Goal: Information Seeking & Learning: Understand process/instructions

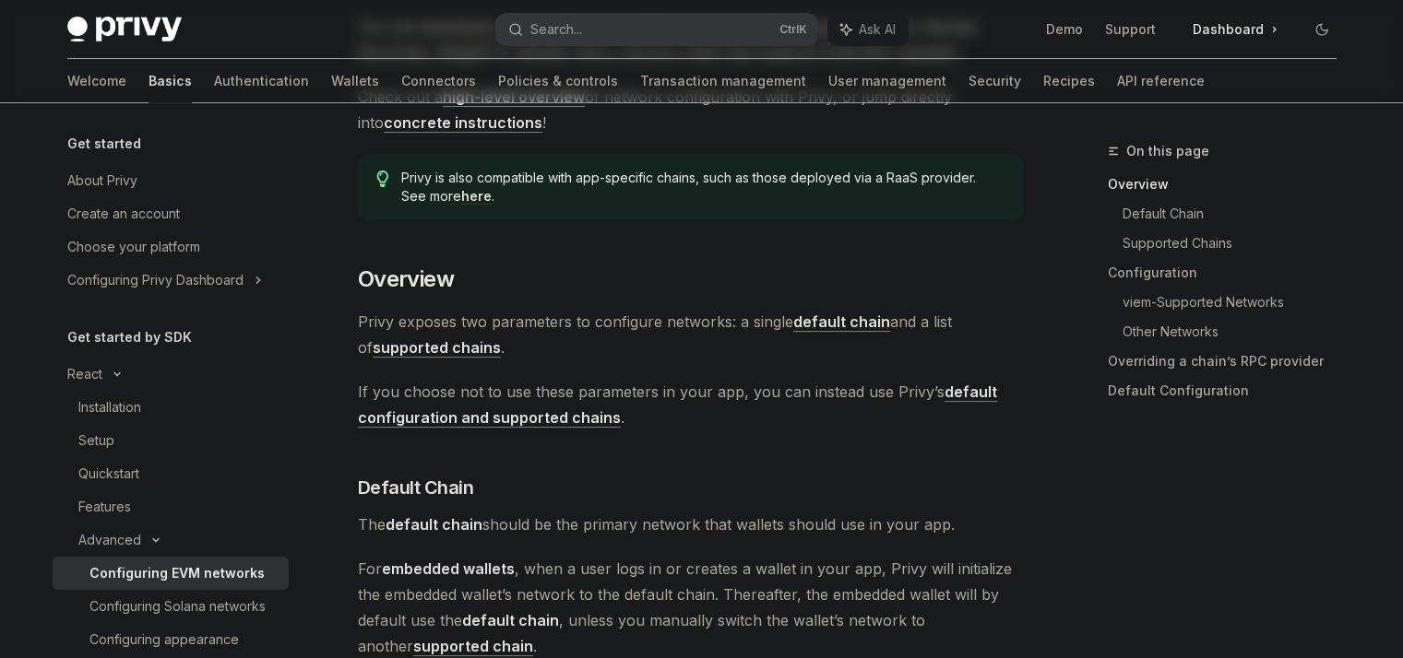
scroll to position [369, 0]
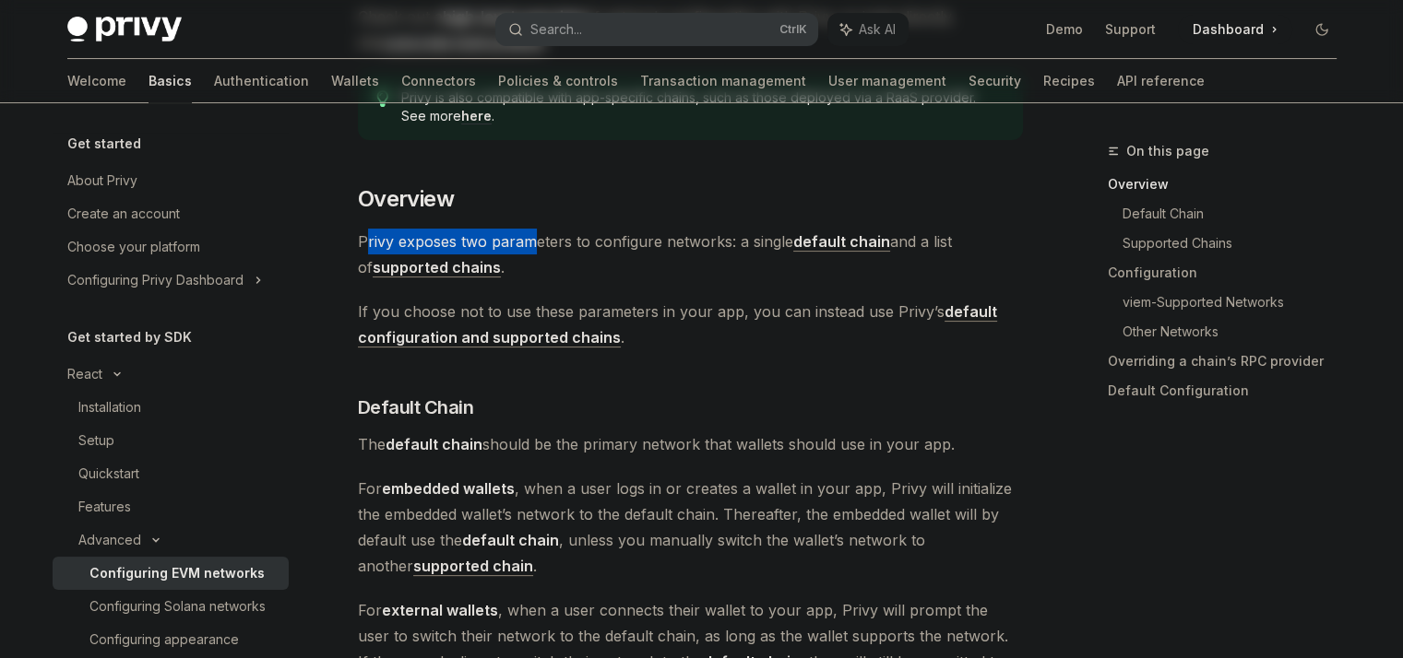
drag, startPoint x: 366, startPoint y: 237, endPoint x: 539, endPoint y: 235, distance: 173.4
click at [539, 235] on span "[PERSON_NAME] exposes two parameters to configure networks: a single default ch…" at bounding box center [690, 255] width 665 height 52
drag, startPoint x: 539, startPoint y: 235, endPoint x: 617, endPoint y: 270, distance: 85.0
click at [601, 267] on span "[PERSON_NAME] exposes two parameters to configure networks: a single default ch…" at bounding box center [690, 255] width 665 height 52
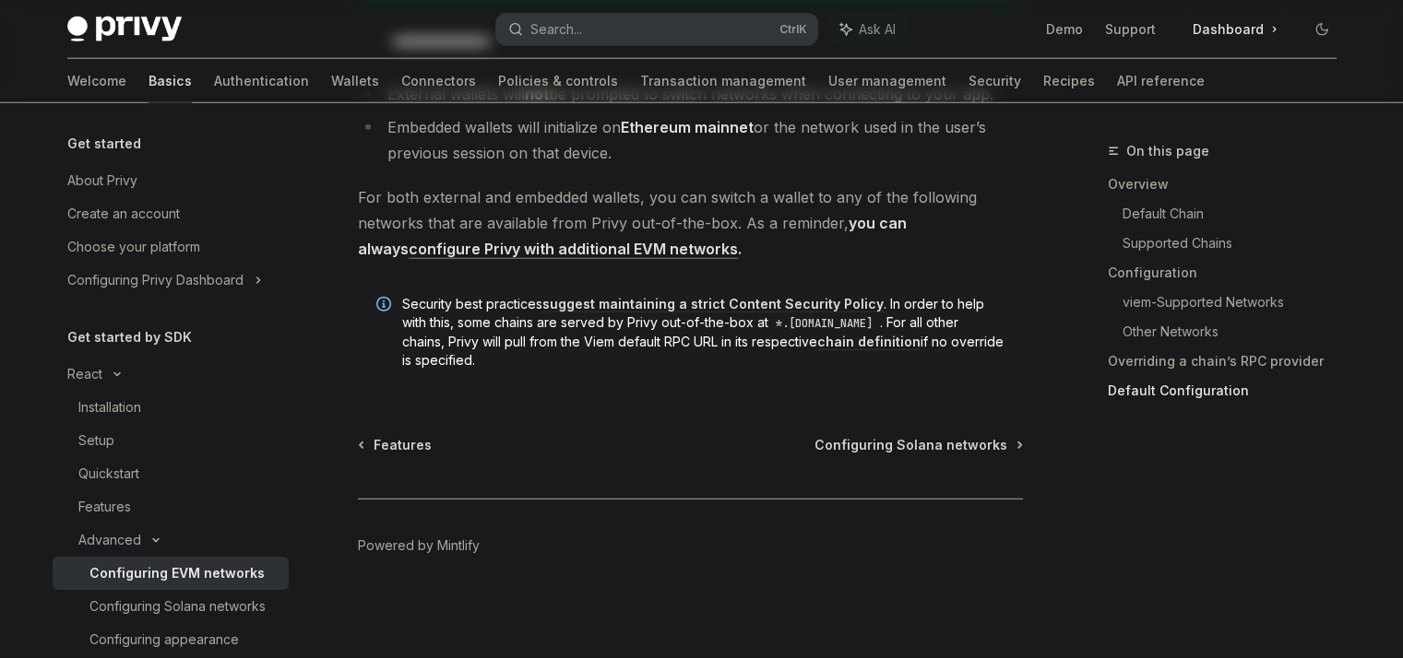
scroll to position [4894, 0]
click at [943, 451] on span "Configuring Solana networks" at bounding box center [910, 445] width 193 height 18
type textarea "*"
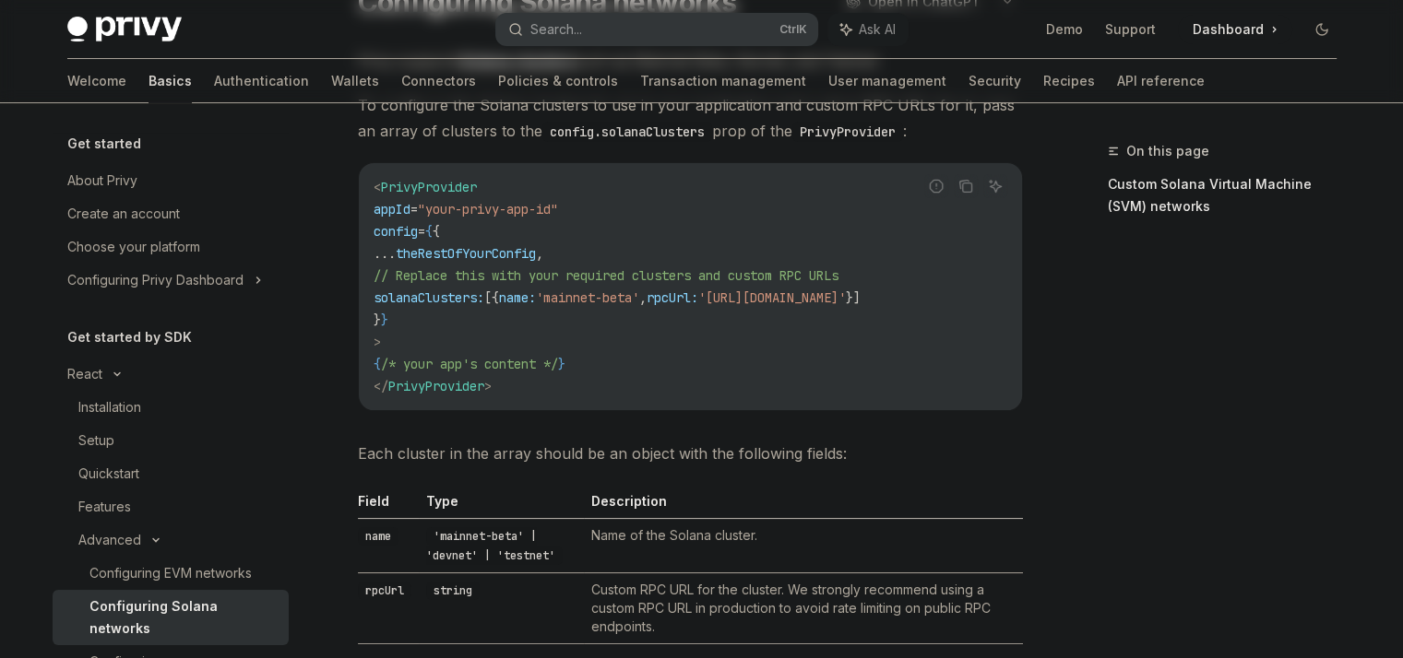
scroll to position [0, 101]
drag, startPoint x: 735, startPoint y: 302, endPoint x: 1028, endPoint y: 305, distance: 293.3
click at [1028, 305] on div "On this page Custom Solana Virtual Machine (SVM) networks Advanced Configuring …" at bounding box center [702, 659] width 1298 height 1480
click at [733, 339] on code "< PrivyProvider appId = "your-privy-app-id" config = { { ... theRestOfYourConfi…" at bounding box center [690, 286] width 634 height 221
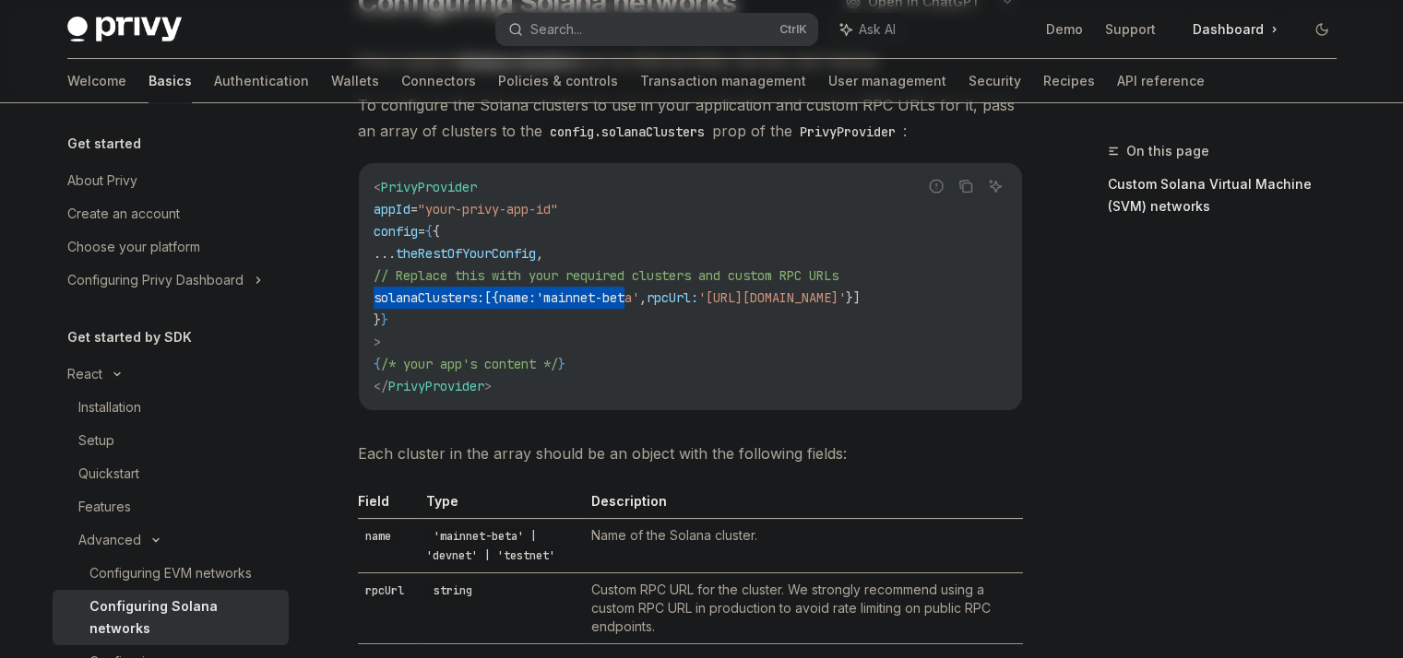
drag, startPoint x: 571, startPoint y: 292, endPoint x: 335, endPoint y: 302, distance: 236.3
drag, startPoint x: 335, startPoint y: 302, endPoint x: 564, endPoint y: 318, distance: 230.2
click at [564, 318] on code "< PrivyProvider appId = "your-privy-app-id" config = { { ... theRestOfYourConfi…" at bounding box center [690, 286] width 634 height 221
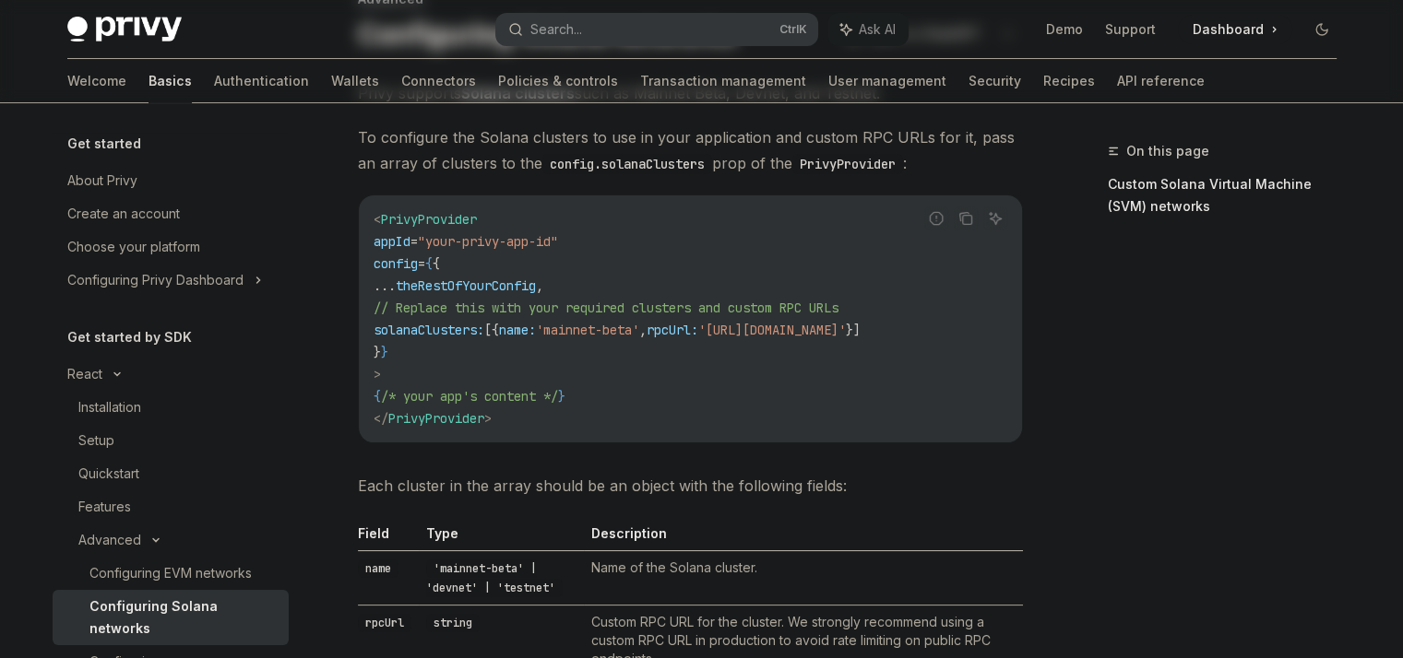
scroll to position [184, 0]
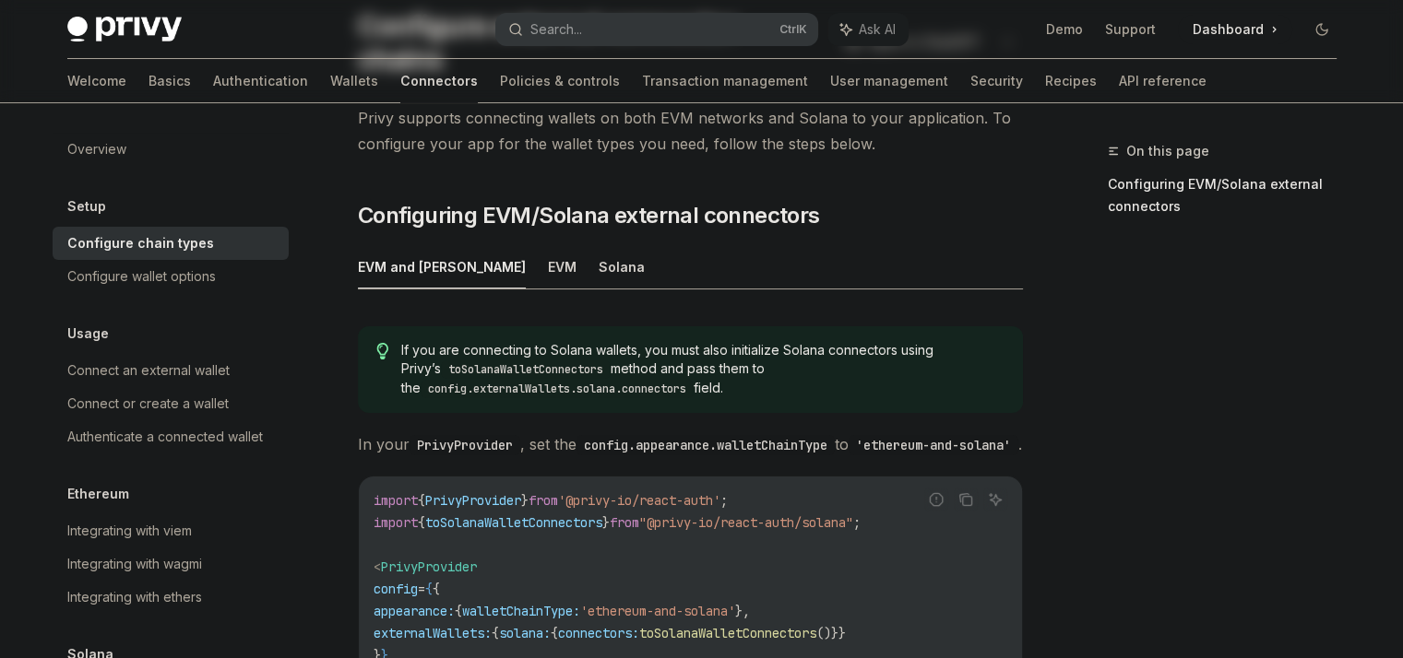
scroll to position [359, 0]
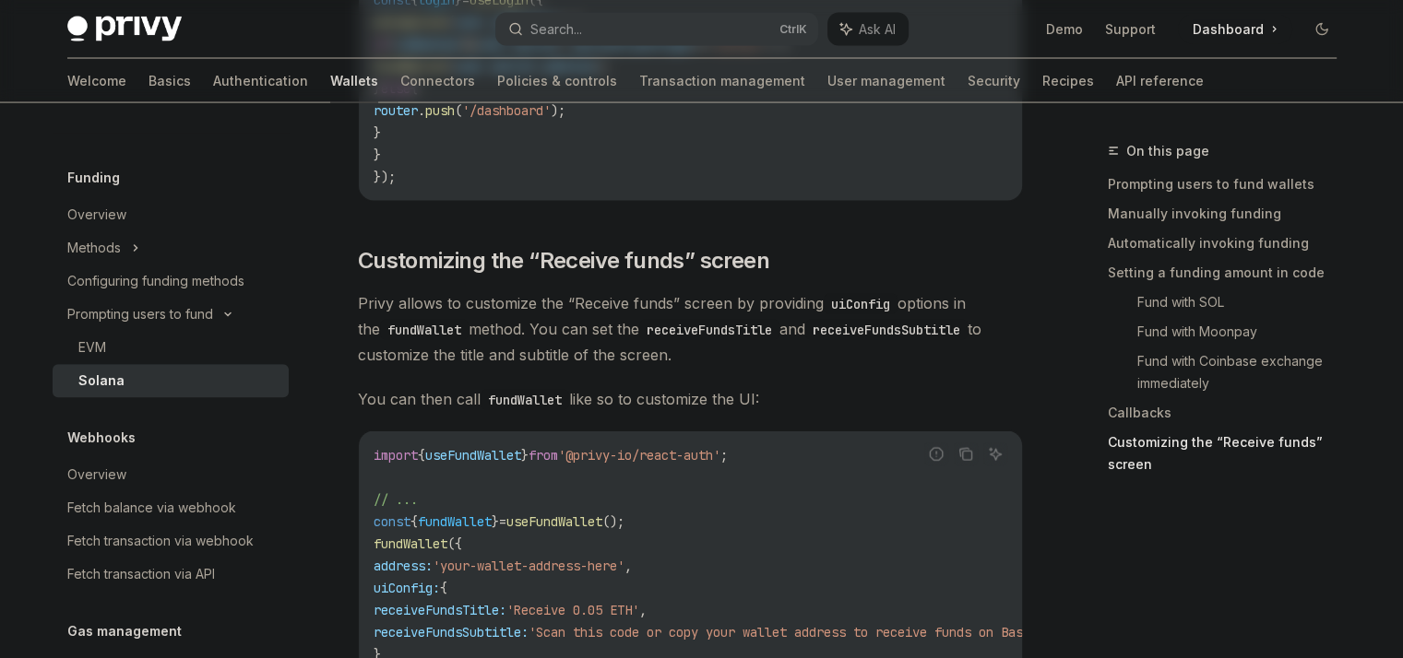
scroll to position [3381, 0]
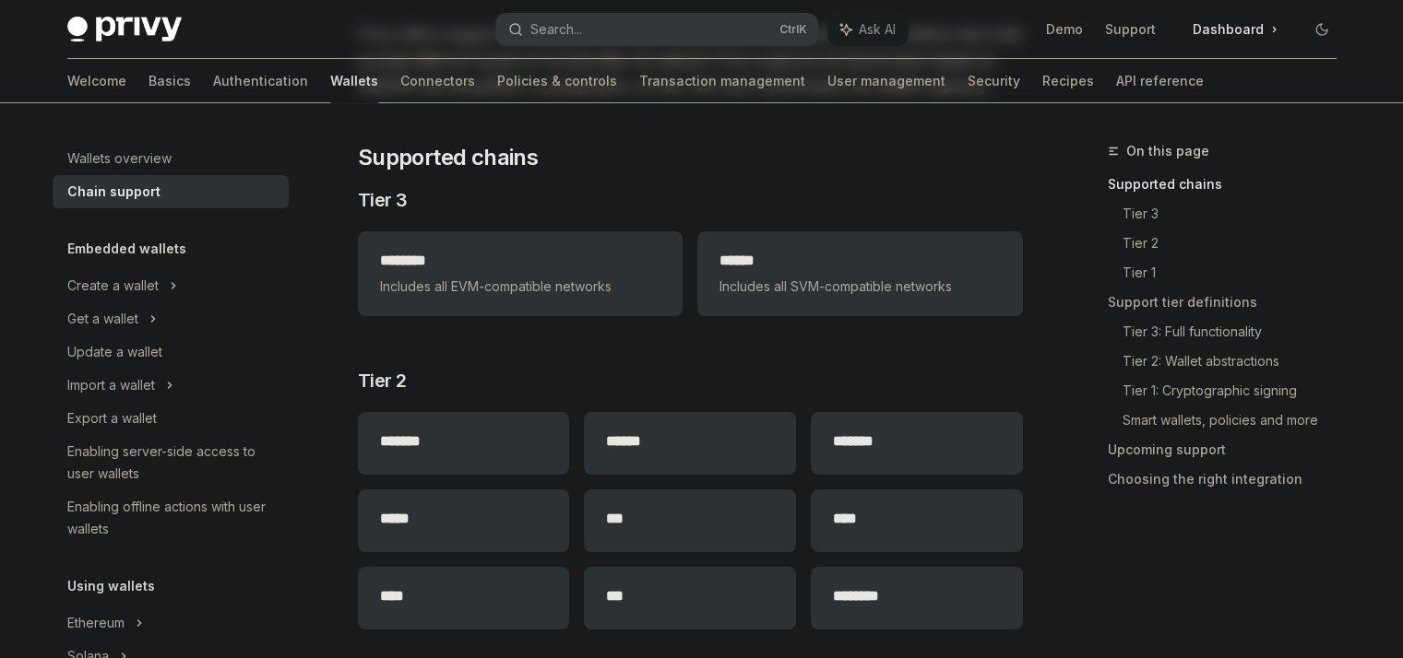
scroll to position [184, 0]
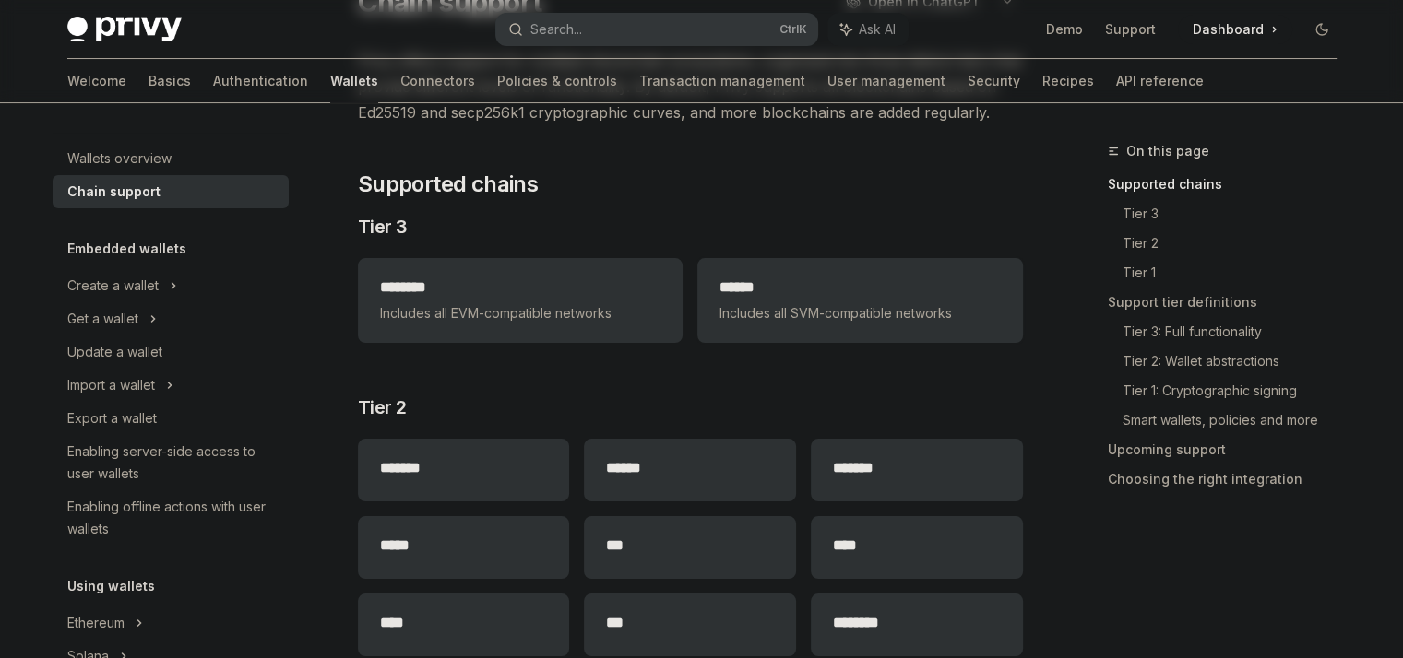
click at [831, 289] on h2 "******" at bounding box center [859, 288] width 280 height 22
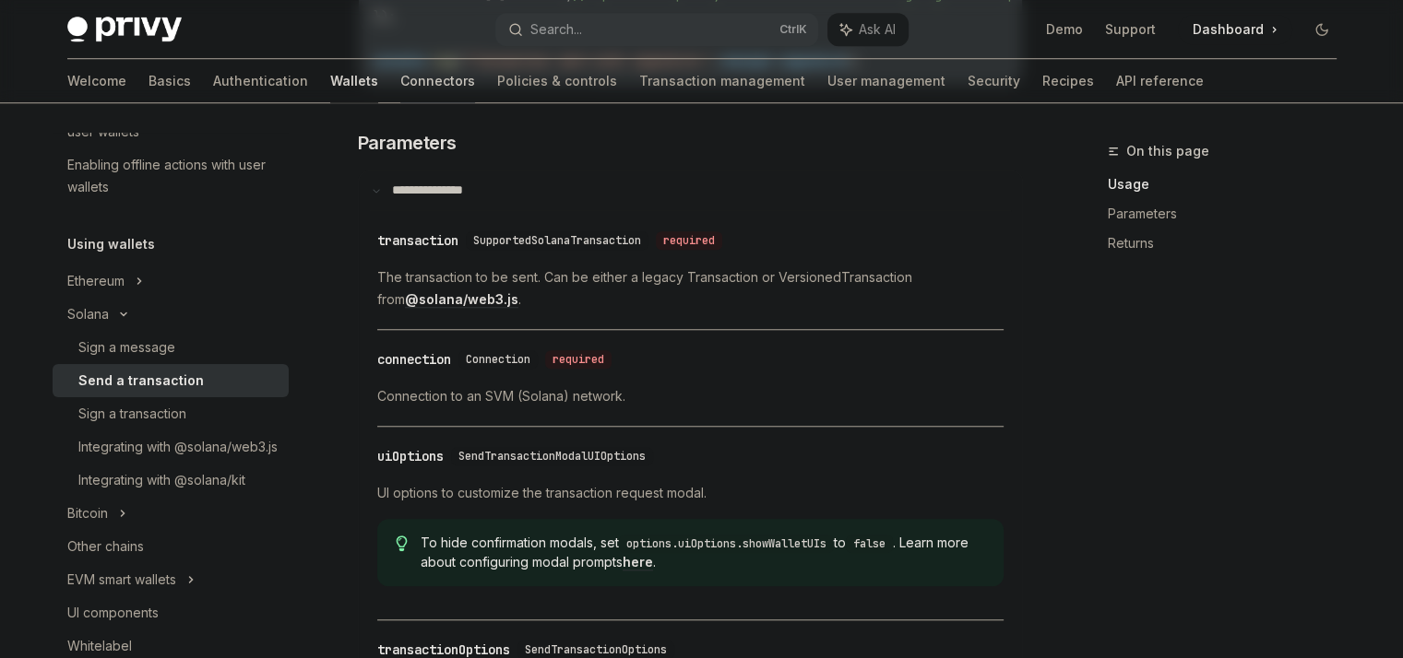
scroll to position [1383, 0]
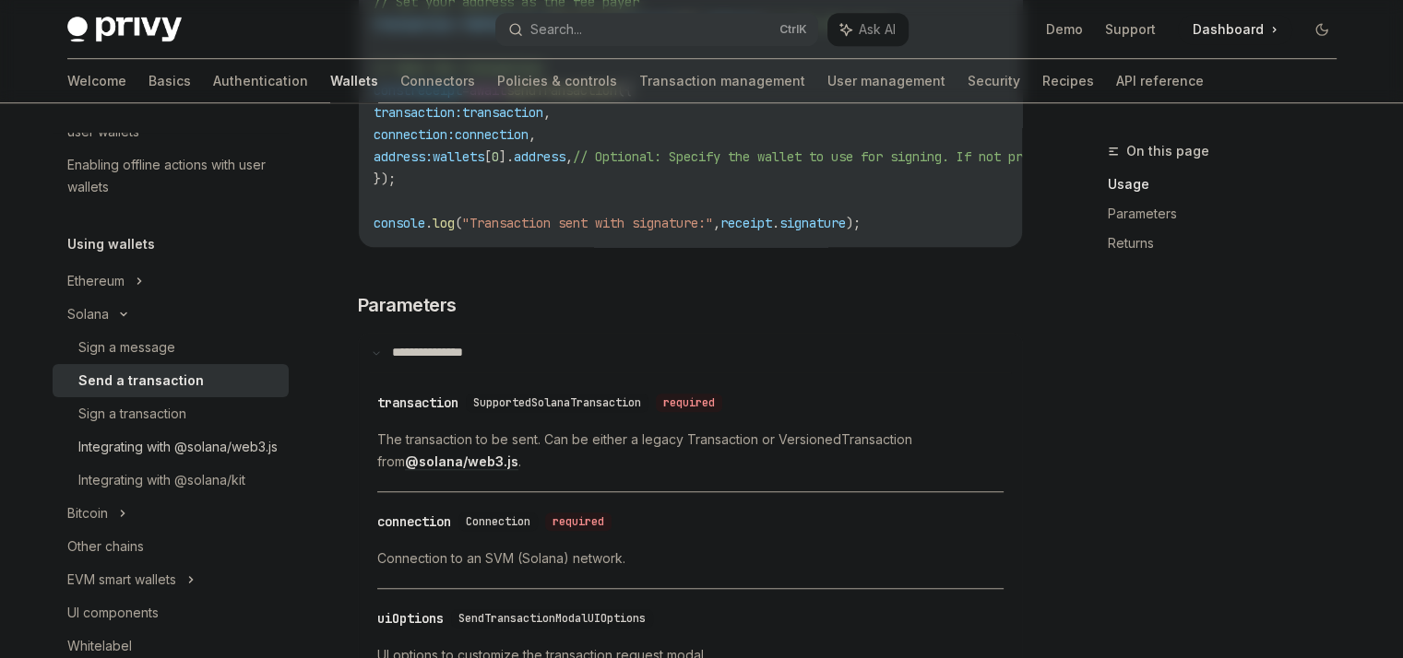
click at [114, 458] on div "Integrating with @solana/web3.js" at bounding box center [177, 447] width 199 height 22
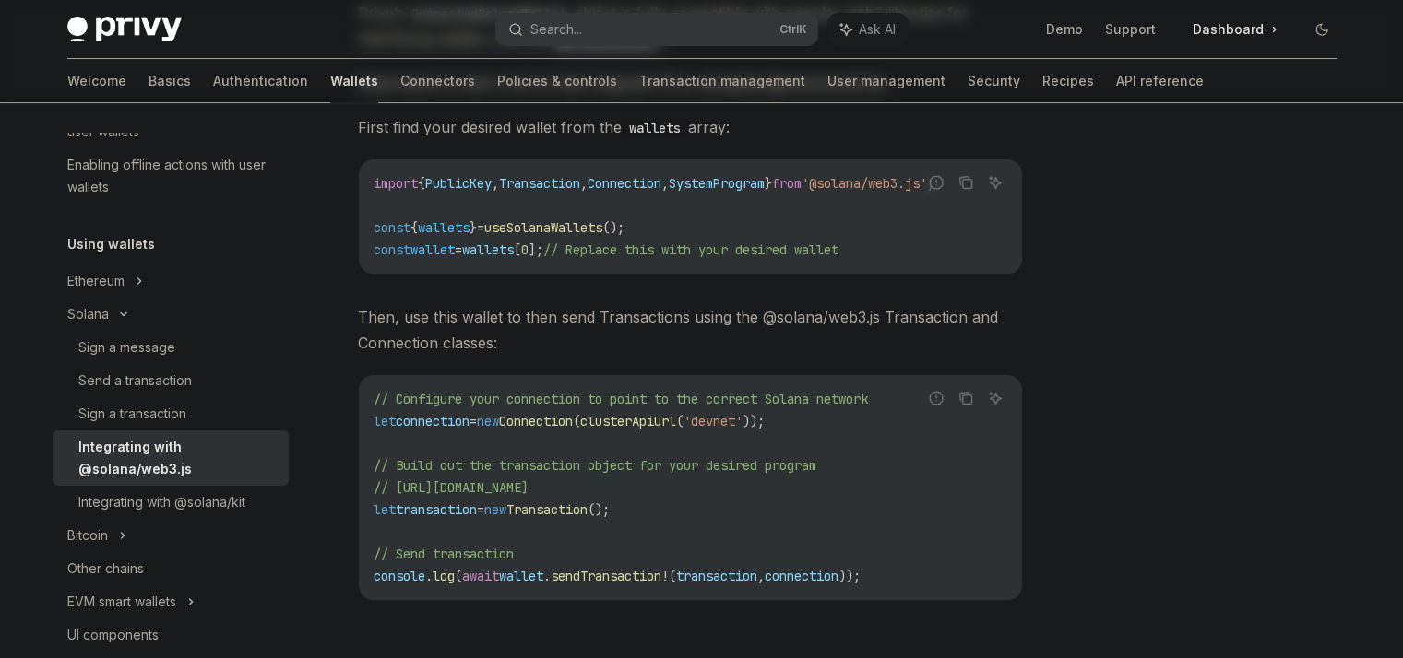
scroll to position [177, 0]
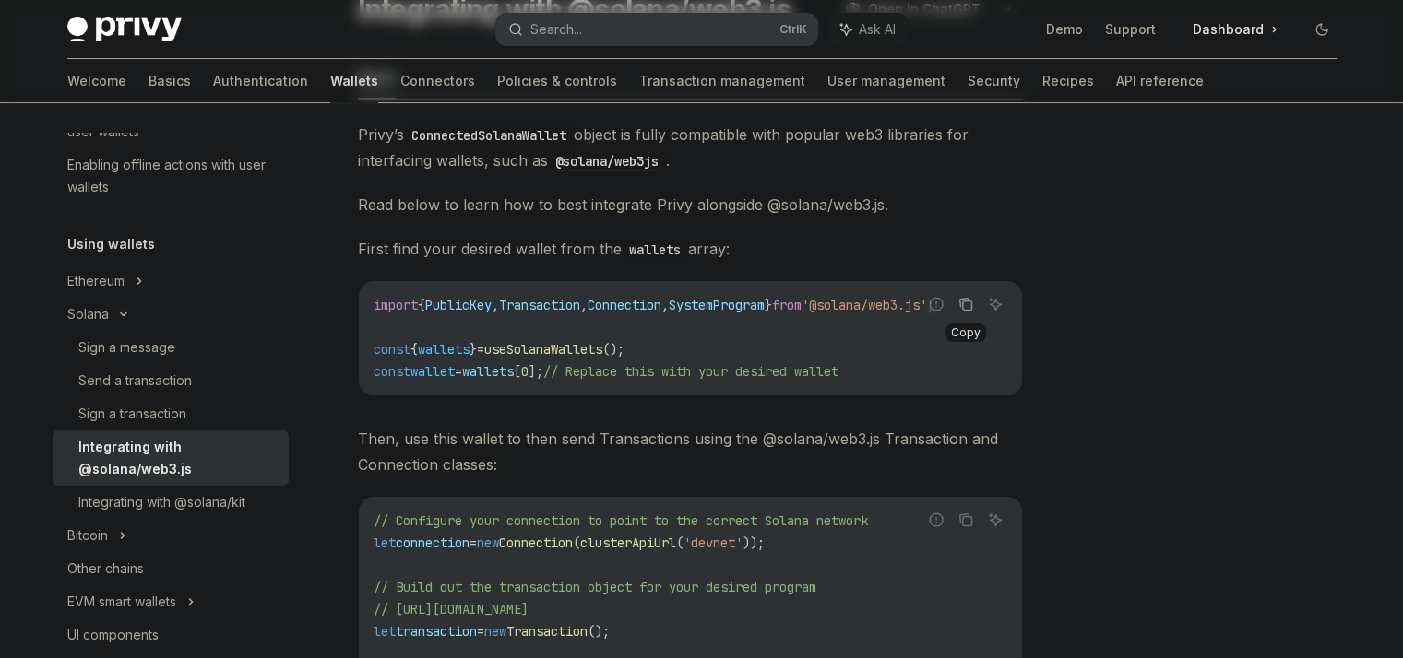
click at [966, 303] on icon "Copy the contents from the code block" at bounding box center [965, 304] width 15 height 15
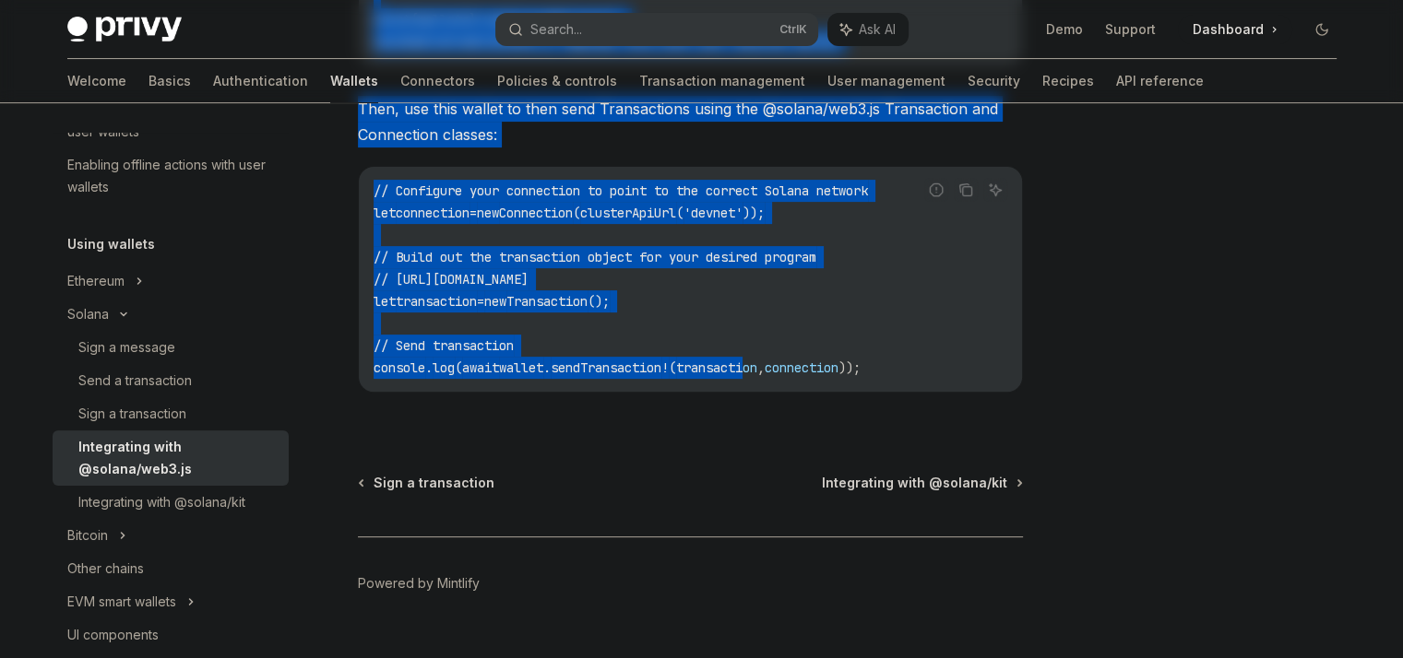
scroll to position [551, 0]
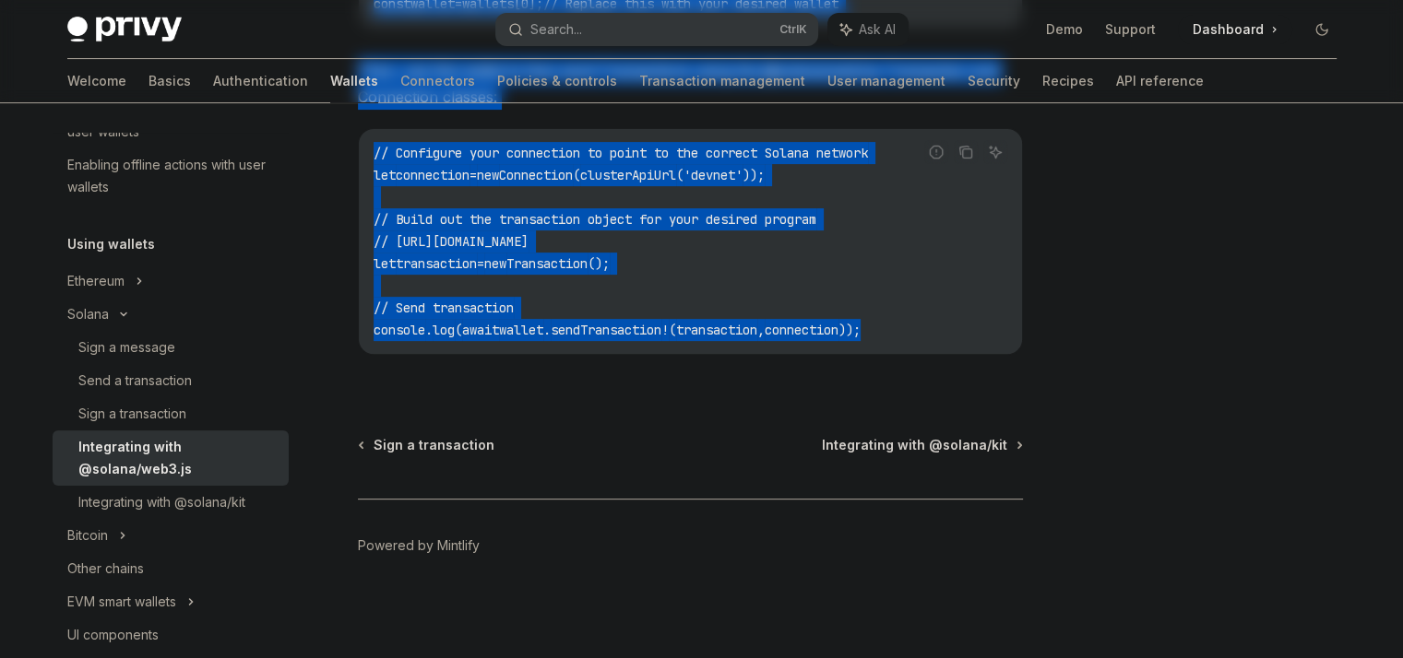
drag, startPoint x: 360, startPoint y: 178, endPoint x: 1012, endPoint y: 362, distance: 677.6
click at [1012, 362] on div "Solana Integrating with @solana/web3.js OpenAI Open in ChatGPT OpenAI Open in C…" at bounding box center [517, 126] width 1018 height 1063
copy div "Integrating with @solana/web3.js OpenAI Open in ChatGPT OpenAI Open in ChatGPT …"
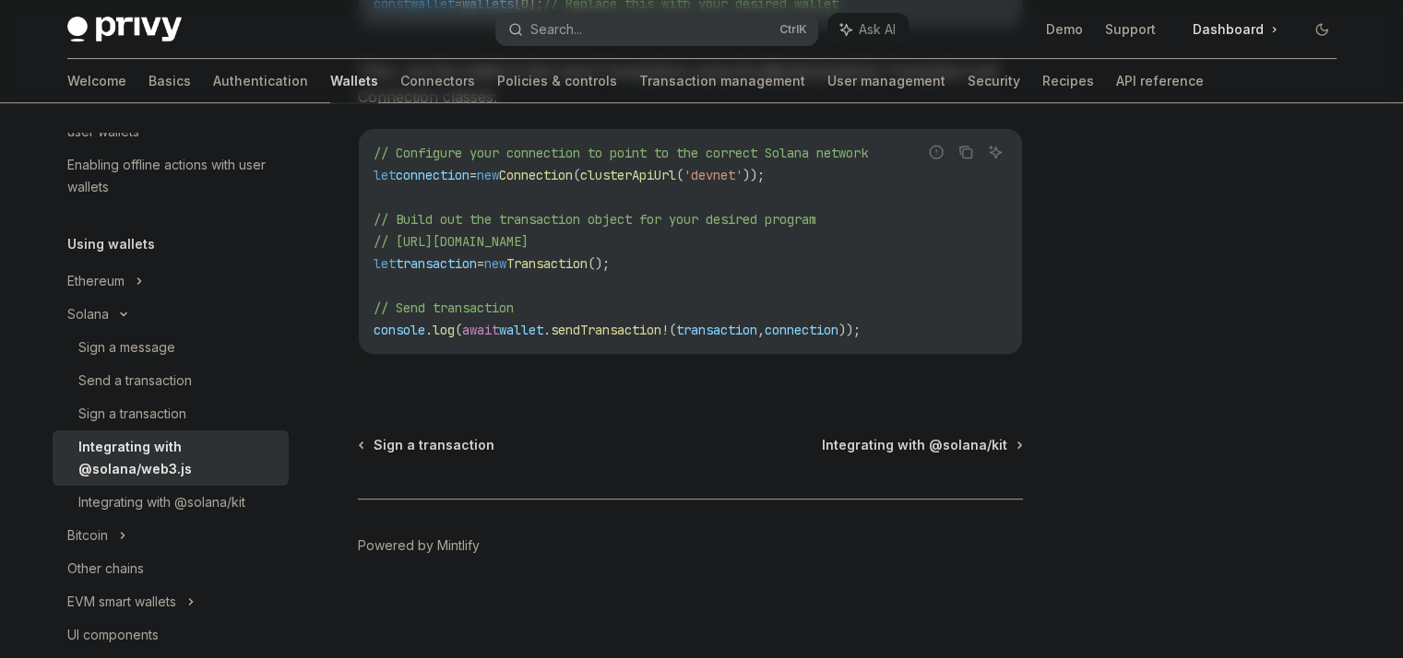
click at [705, 392] on div "Solana Integrating with @solana/web3.js OpenAI Open in ChatGPT OpenAI Open in C…" at bounding box center [517, 126] width 1018 height 1063
click at [949, 436] on span "Integrating with @solana/kit" at bounding box center [914, 445] width 185 height 18
type textarea "*"
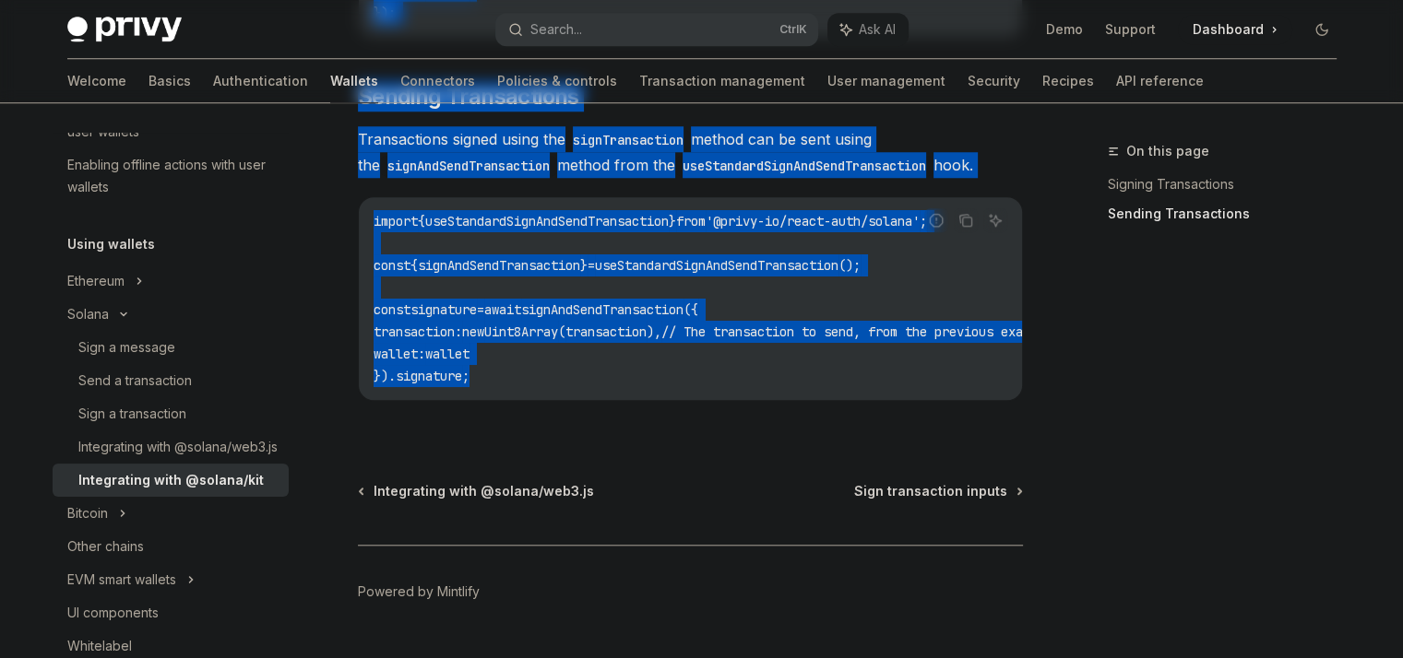
scroll to position [1703, 0]
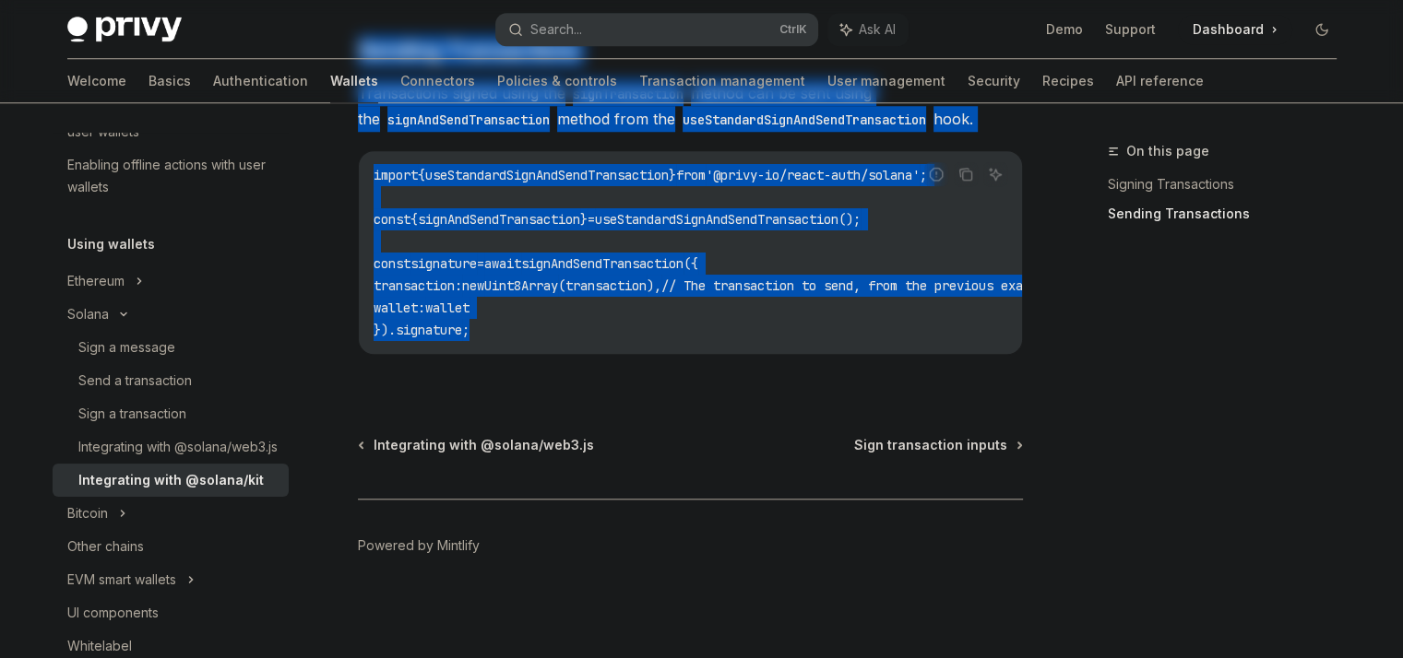
drag, startPoint x: 358, startPoint y: 307, endPoint x: 707, endPoint y: 318, distance: 349.7
copy div "Privy’s ConnectedStandardSolanaWallet object is fully compatible with popular w…"
